Goal: Check status

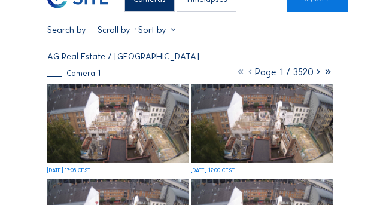
scroll to position [60, 0]
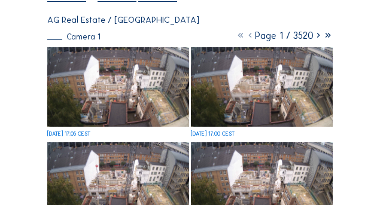
click at [136, 94] on img at bounding box center [117, 87] width 141 height 80
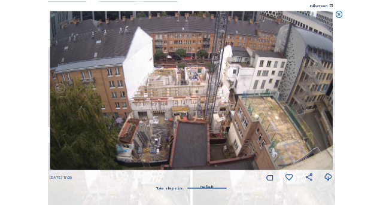
click at [339, 16] on icon at bounding box center [339, 15] width 8 height 8
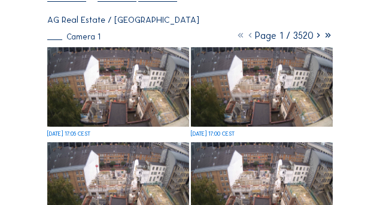
scroll to position [0, 0]
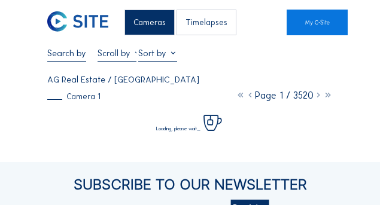
click at [65, 55] on input "text" at bounding box center [66, 53] width 39 height 11
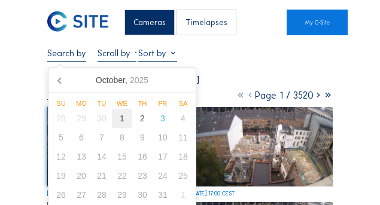
click at [125, 122] on div "1" at bounding box center [122, 118] width 20 height 19
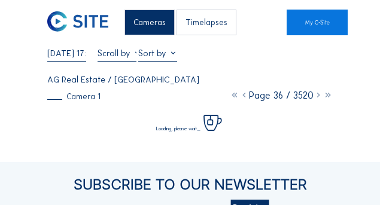
click at [22, 87] on div "Cameras Timelapses My C-Site 01/10/2025 17:05 Fullscreen AG Real Estate / Bruss…" at bounding box center [190, 176] width 380 height 353
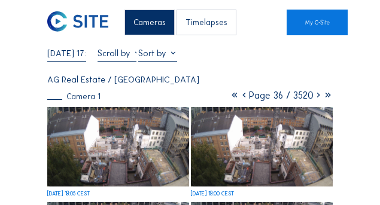
click at [317, 99] on icon at bounding box center [318, 95] width 10 height 11
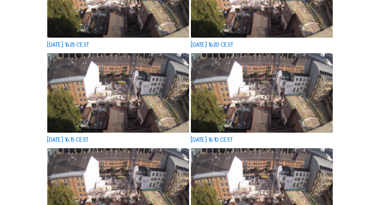
scroll to position [398, 0]
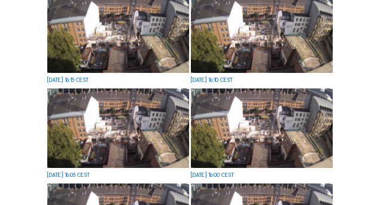
click at [250, 137] on img at bounding box center [261, 128] width 141 height 80
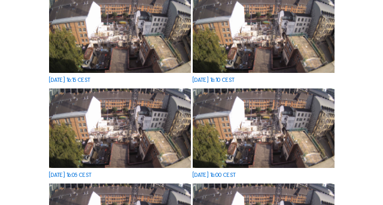
scroll to position [401, 0]
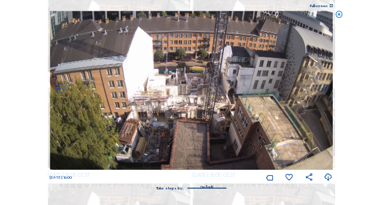
click at [341, 13] on icon at bounding box center [339, 15] width 8 height 8
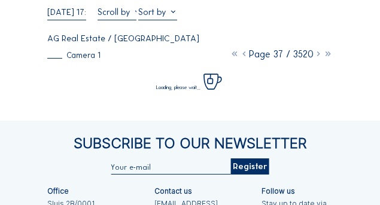
scroll to position [0, 0]
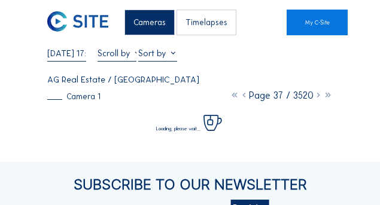
click at [67, 54] on input "01/10/2025 17:05" at bounding box center [66, 53] width 39 height 11
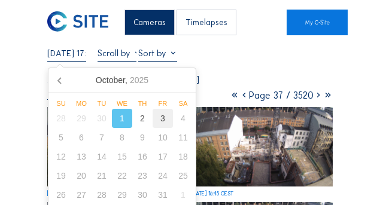
click at [162, 120] on div "3" at bounding box center [162, 118] width 20 height 19
type input "03/10/2025 17:05"
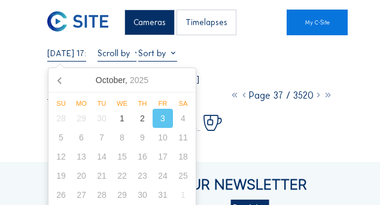
click at [25, 91] on div "Cameras Timelapses My C-Site 03/10/2025 17:05 Fullscreen AG Real Estate / Bruss…" at bounding box center [190, 176] width 380 height 353
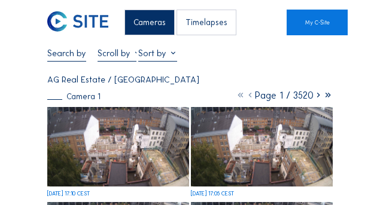
click at [121, 145] on img at bounding box center [117, 147] width 141 height 80
